Goal: Check status: Check status

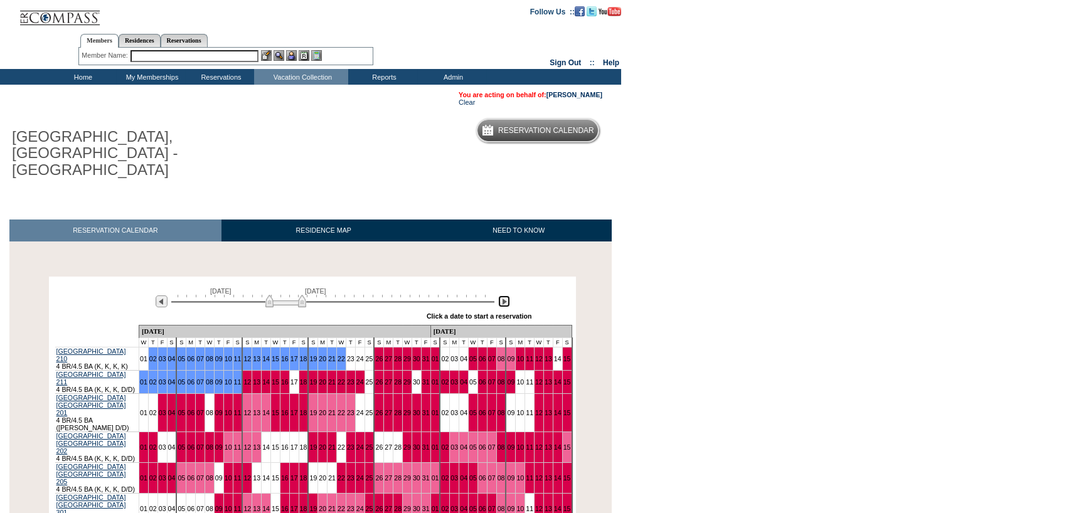
click at [507, 295] on img at bounding box center [504, 301] width 12 height 12
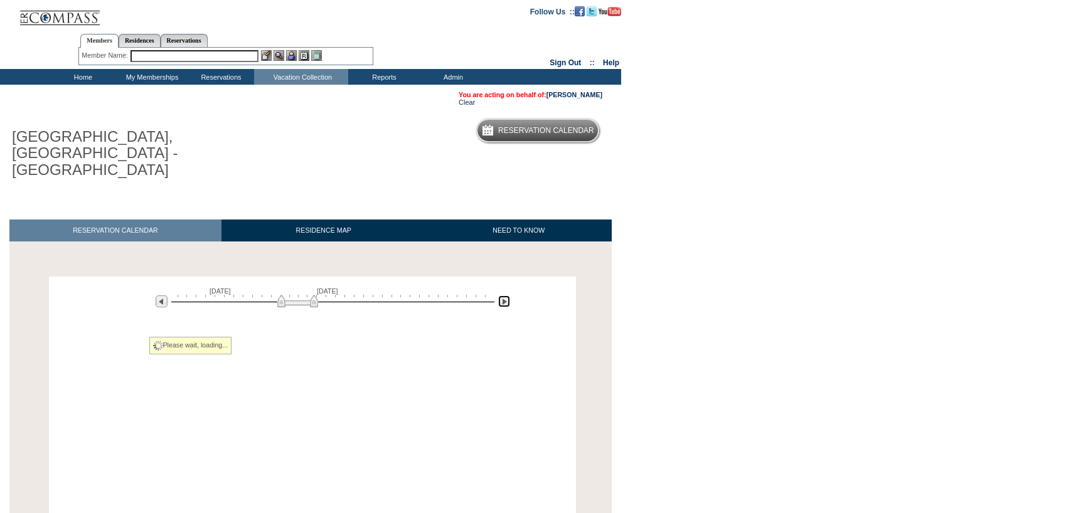
click at [507, 295] on img at bounding box center [504, 301] width 12 height 12
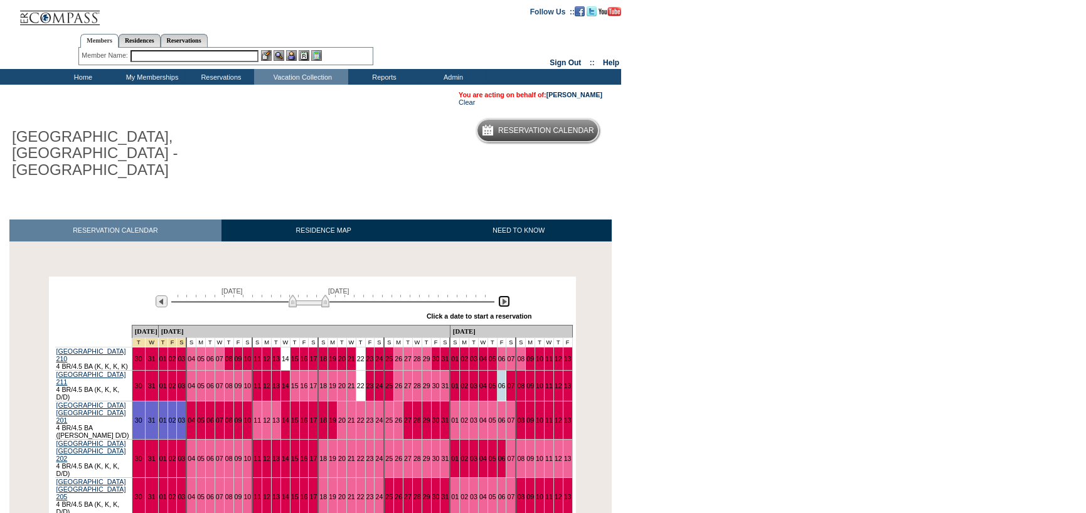
click at [507, 295] on img at bounding box center [504, 301] width 12 height 12
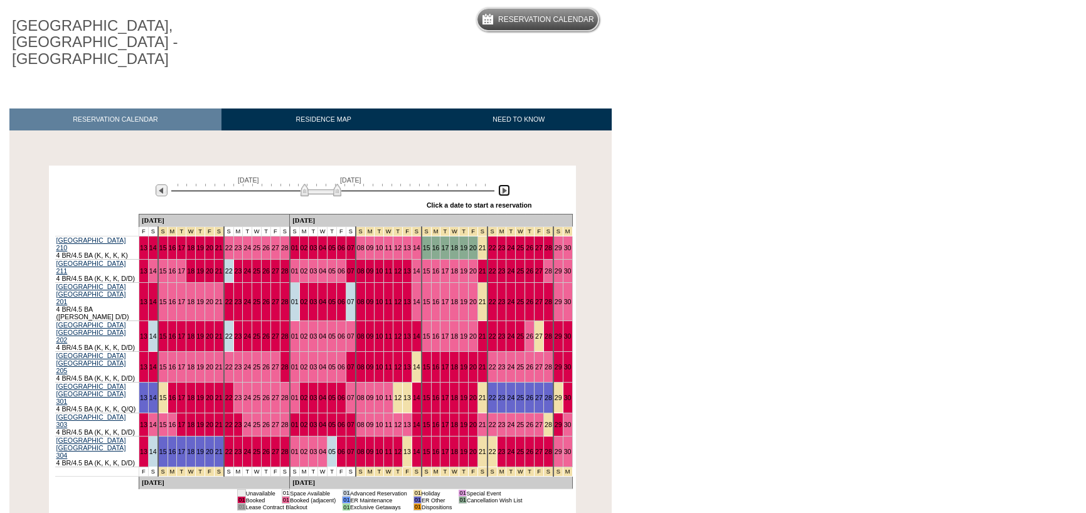
scroll to position [125, 0]
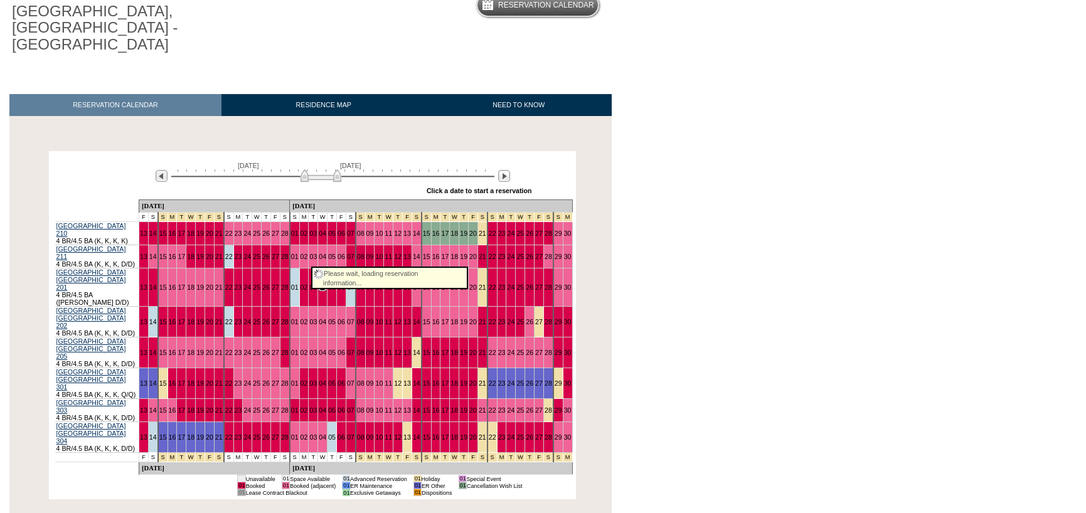
click at [319, 284] on link "04" at bounding box center [323, 288] width 8 height 8
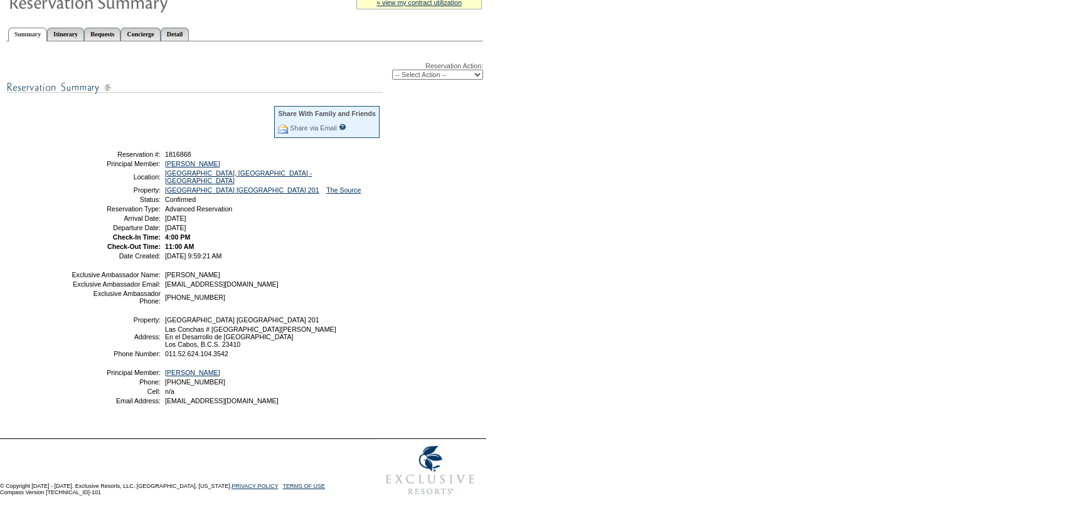
scroll to position [143, 0]
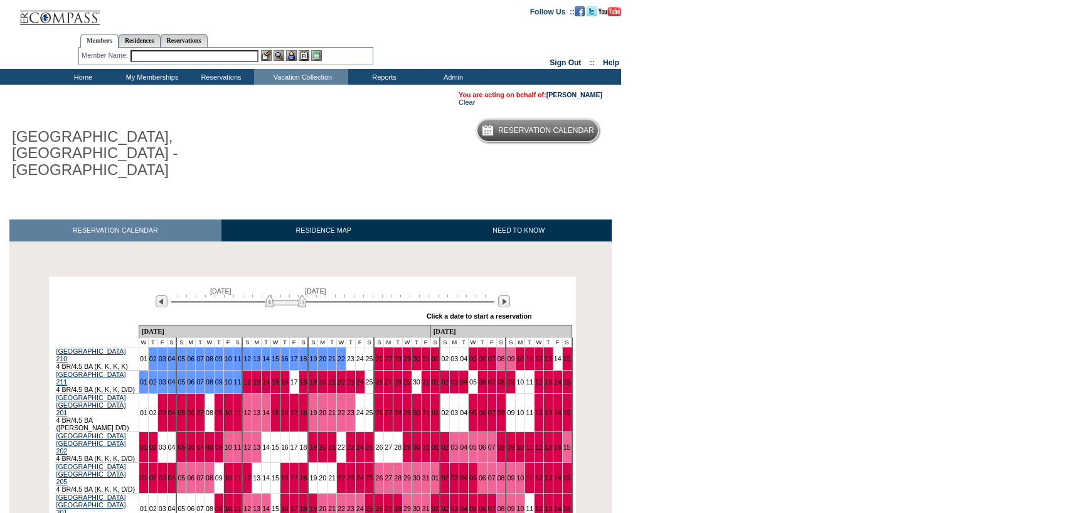
drag, startPoint x: 164, startPoint y: 55, endPoint x: 263, endPoint y: 29, distance: 102.2
click at [164, 55] on input "text" at bounding box center [194, 56] width 128 height 12
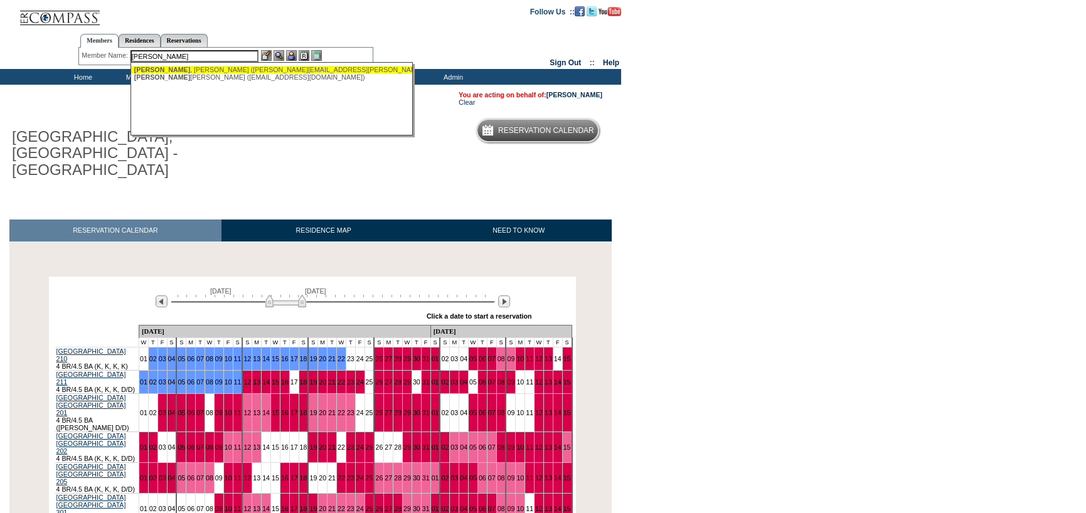
click at [174, 68] on div "Trigg , Leslie (leslie.trigg@comcast.net)" at bounding box center [272, 70] width 276 height 8
type input "Trigg, Leslie (leslie.trigg@comcast.net)"
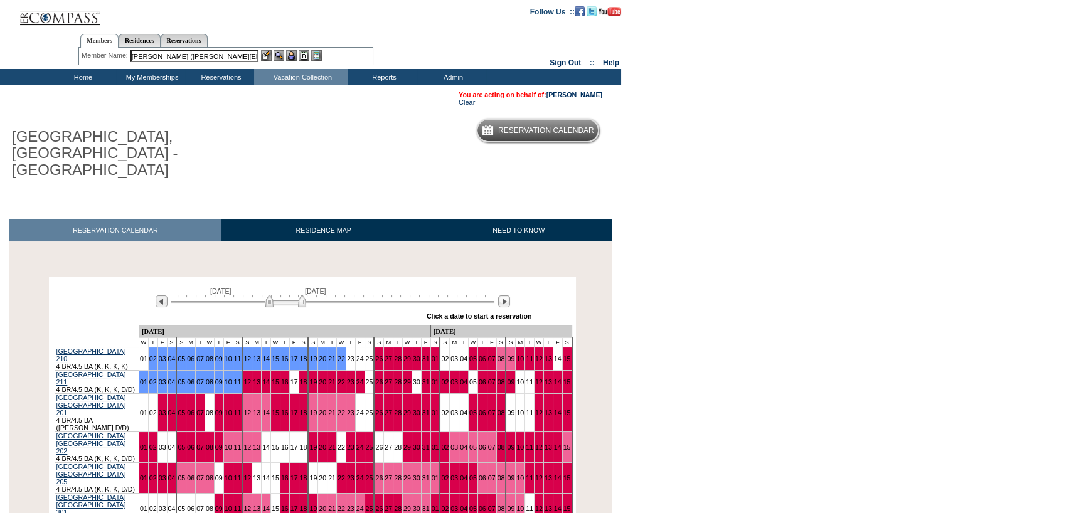
click at [297, 55] on div at bounding box center [291, 55] width 61 height 11
click at [294, 55] on img at bounding box center [291, 55] width 11 height 11
click at [275, 58] on img at bounding box center [279, 55] width 11 height 11
